Goal: Information Seeking & Learning: Learn about a topic

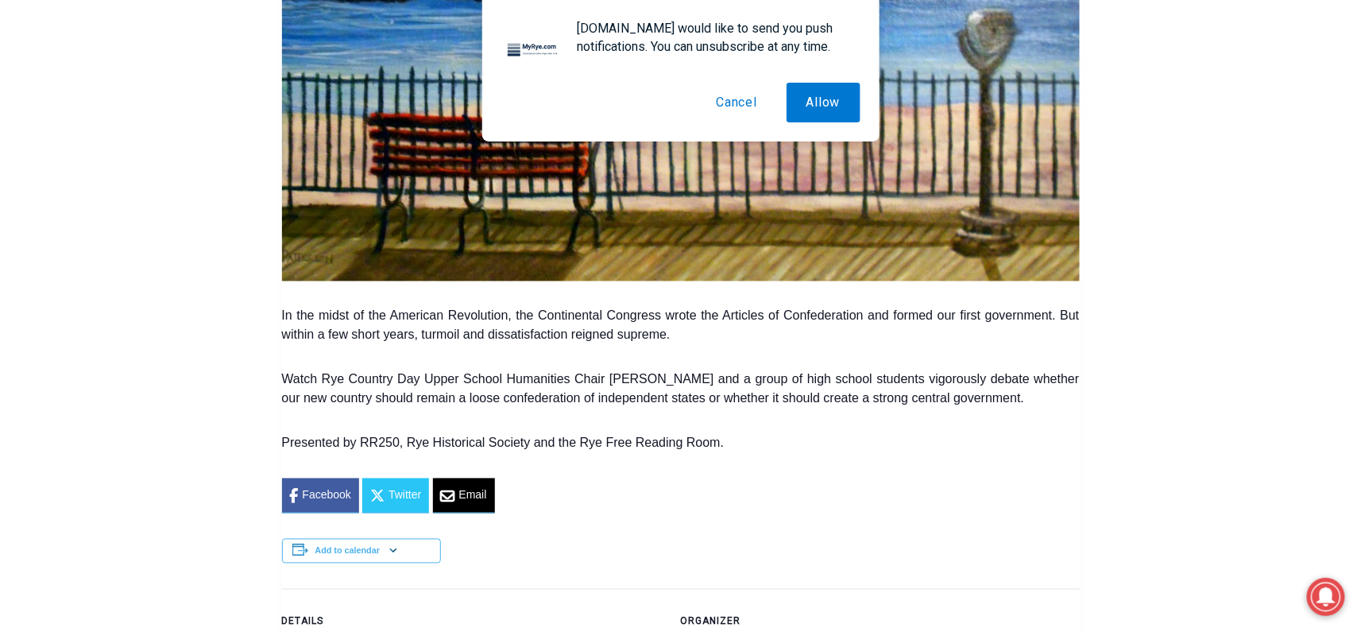
scroll to position [787, 0]
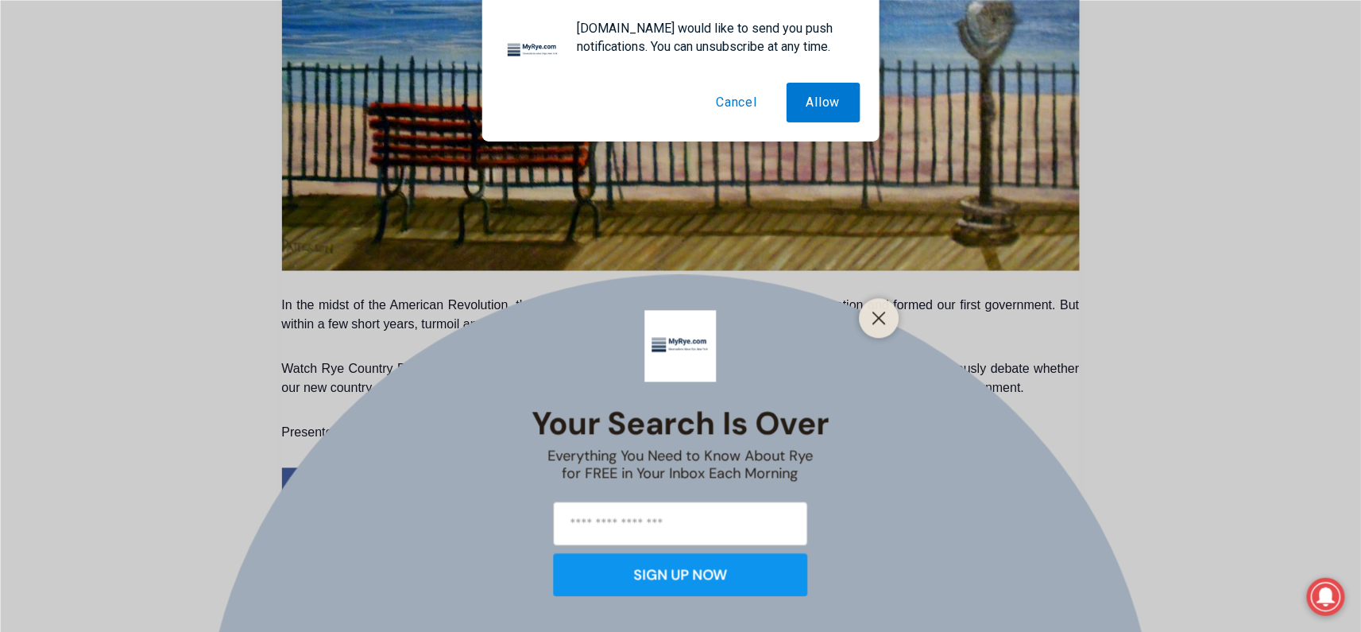
click at [744, 97] on button "Cancel" at bounding box center [736, 103] width 81 height 40
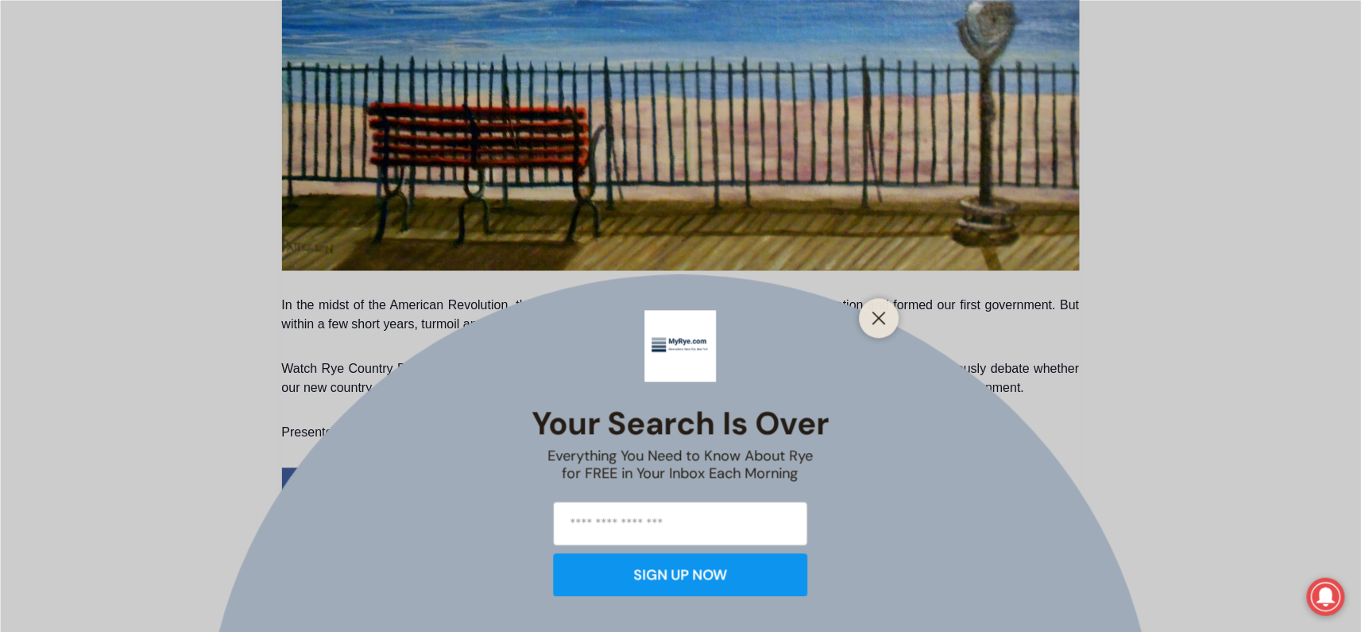
click at [864, 324] on div at bounding box center [880, 318] width 40 height 40
click at [887, 331] on div at bounding box center [880, 318] width 40 height 40
click at [874, 323] on line "Close" at bounding box center [878, 317] width 11 height 11
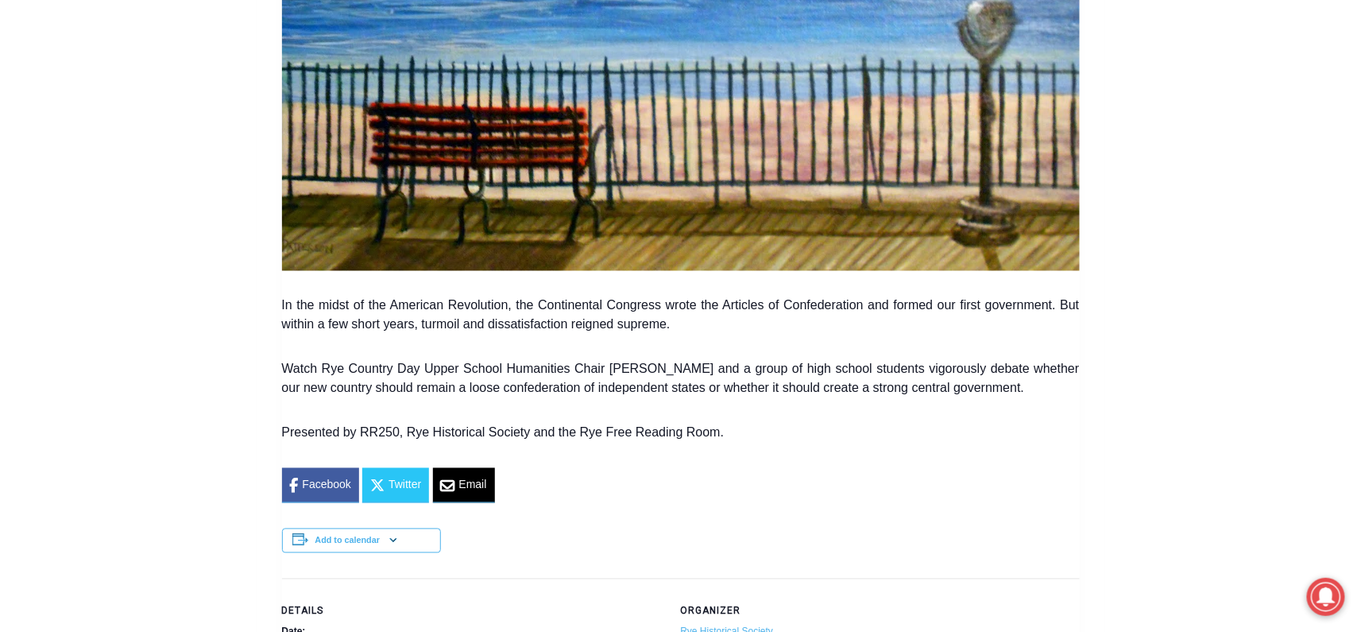
scroll to position [904, 0]
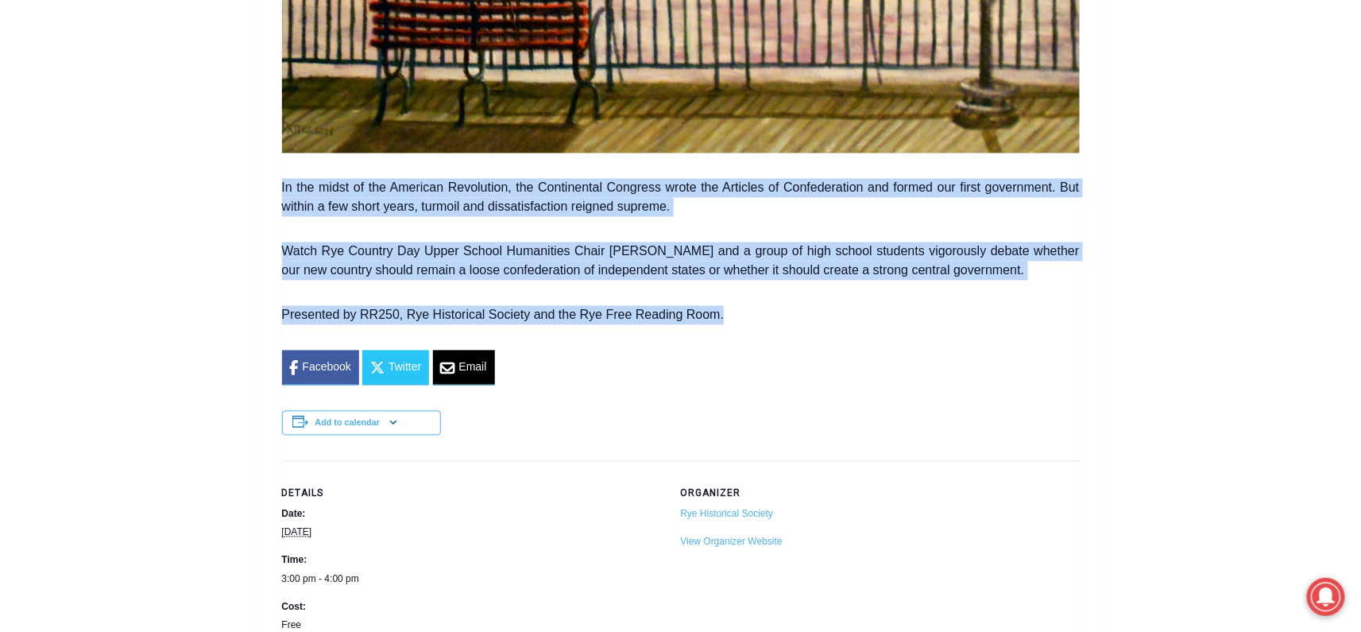
drag, startPoint x: 695, startPoint y: 313, endPoint x: 280, endPoint y: 188, distance: 433.1
click at [280, 188] on div "« All Events Framing the Constitution: From Crisis to Closure [DATE] 3:00 pm - …" at bounding box center [681, 606] width 849 height 2140
copy div "In the midst of the American Revolution, the Continental Congress wrote the Art…"
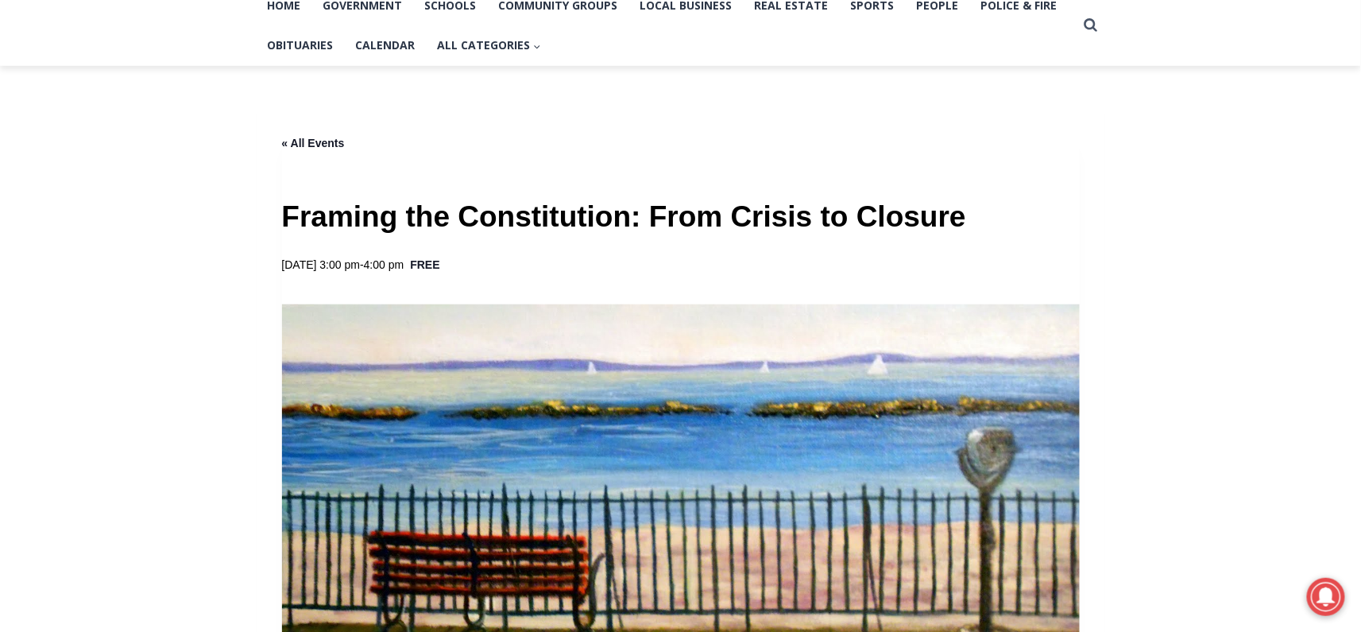
click at [711, 462] on img at bounding box center [681, 501] width 798 height 395
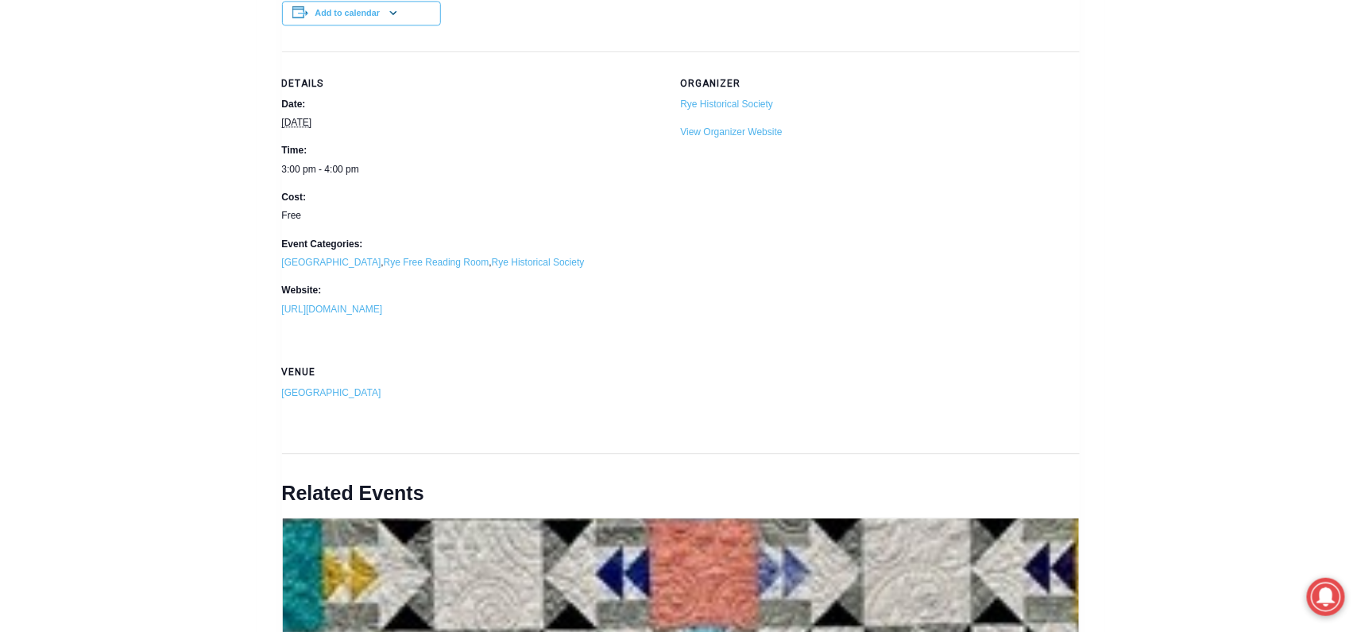
scroll to position [1224, 0]
